Goal: Obtain resource: Download file/media

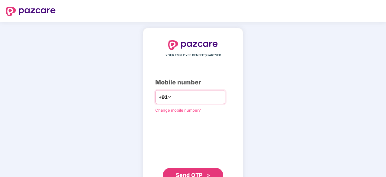
click at [209, 100] on input "number" at bounding box center [197, 97] width 50 height 10
type input "**********"
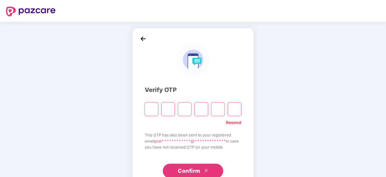
type input "*"
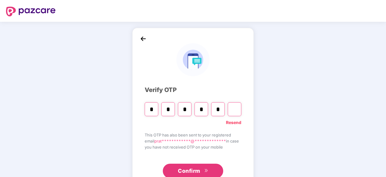
type input "*"
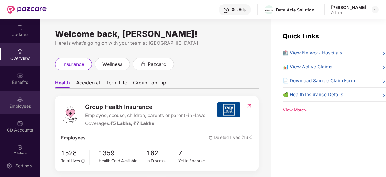
click at [15, 104] on div "Employees" at bounding box center [20, 106] width 40 height 6
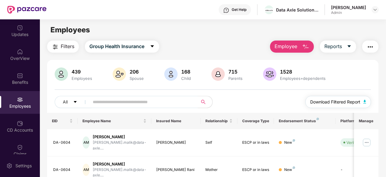
click at [365, 101] on img "button" at bounding box center [364, 102] width 3 height 4
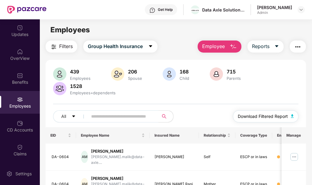
click at [297, 113] on button "Download Filtered Report" at bounding box center [266, 116] width 66 height 12
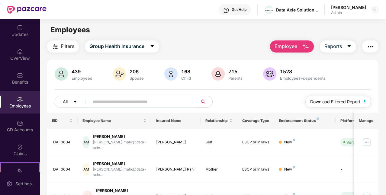
click at [365, 103] on button "Download Filtered Report" at bounding box center [338, 102] width 66 height 12
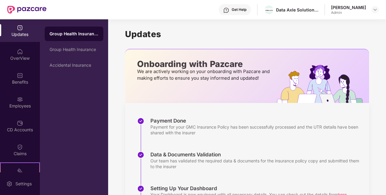
click at [199, 37] on h1 "Updates" at bounding box center [247, 34] width 244 height 10
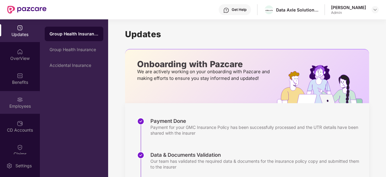
click at [18, 100] on img at bounding box center [20, 99] width 6 height 6
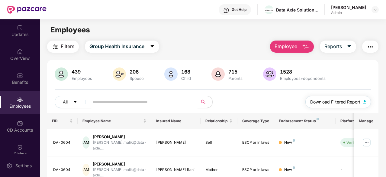
click at [366, 99] on button "Download Filtered Report" at bounding box center [338, 102] width 66 height 12
click at [364, 104] on button "Download Filtered Report" at bounding box center [338, 102] width 66 height 12
